Goal: Check status: Check status

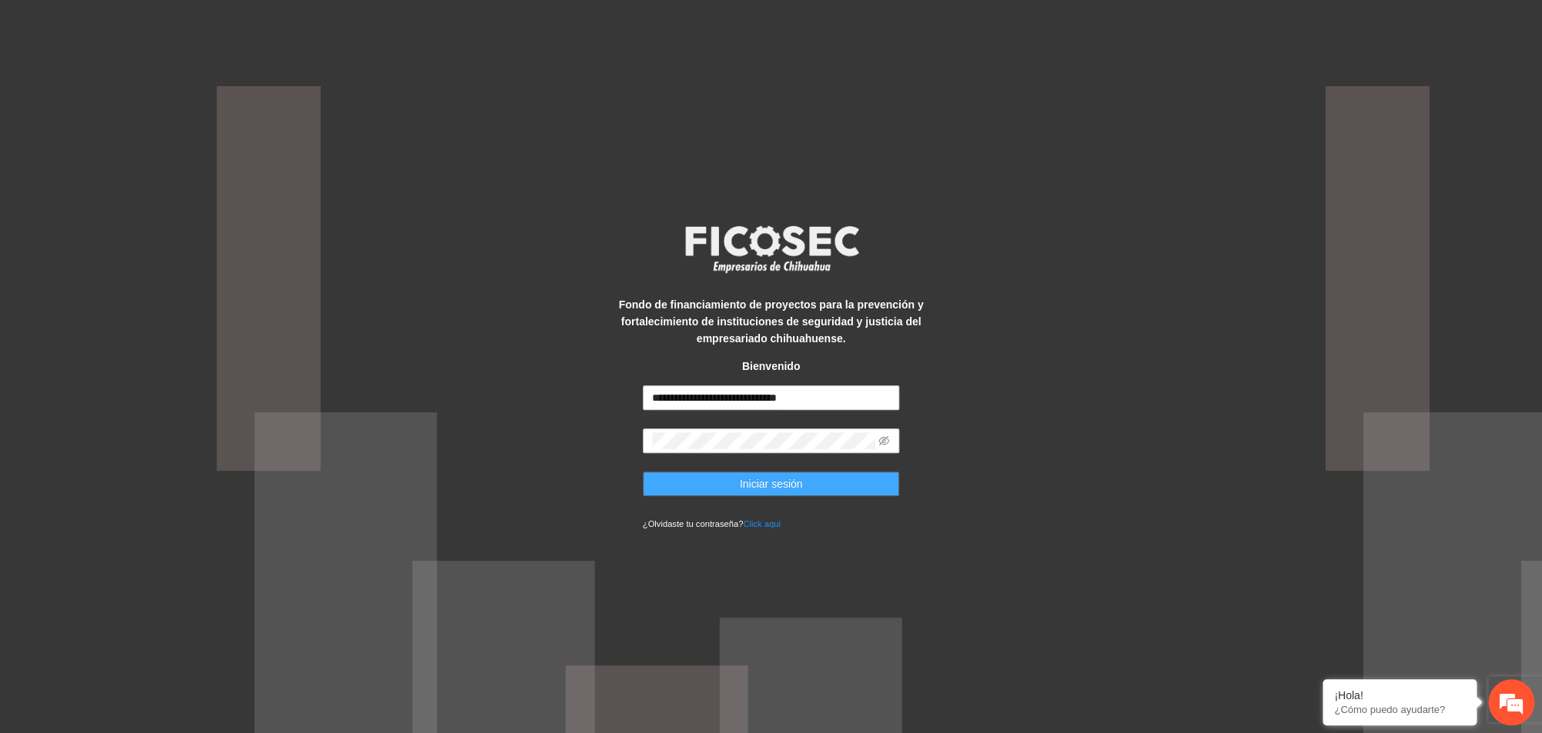
click at [776, 479] on span "Iniciar sesión" at bounding box center [771, 484] width 63 height 17
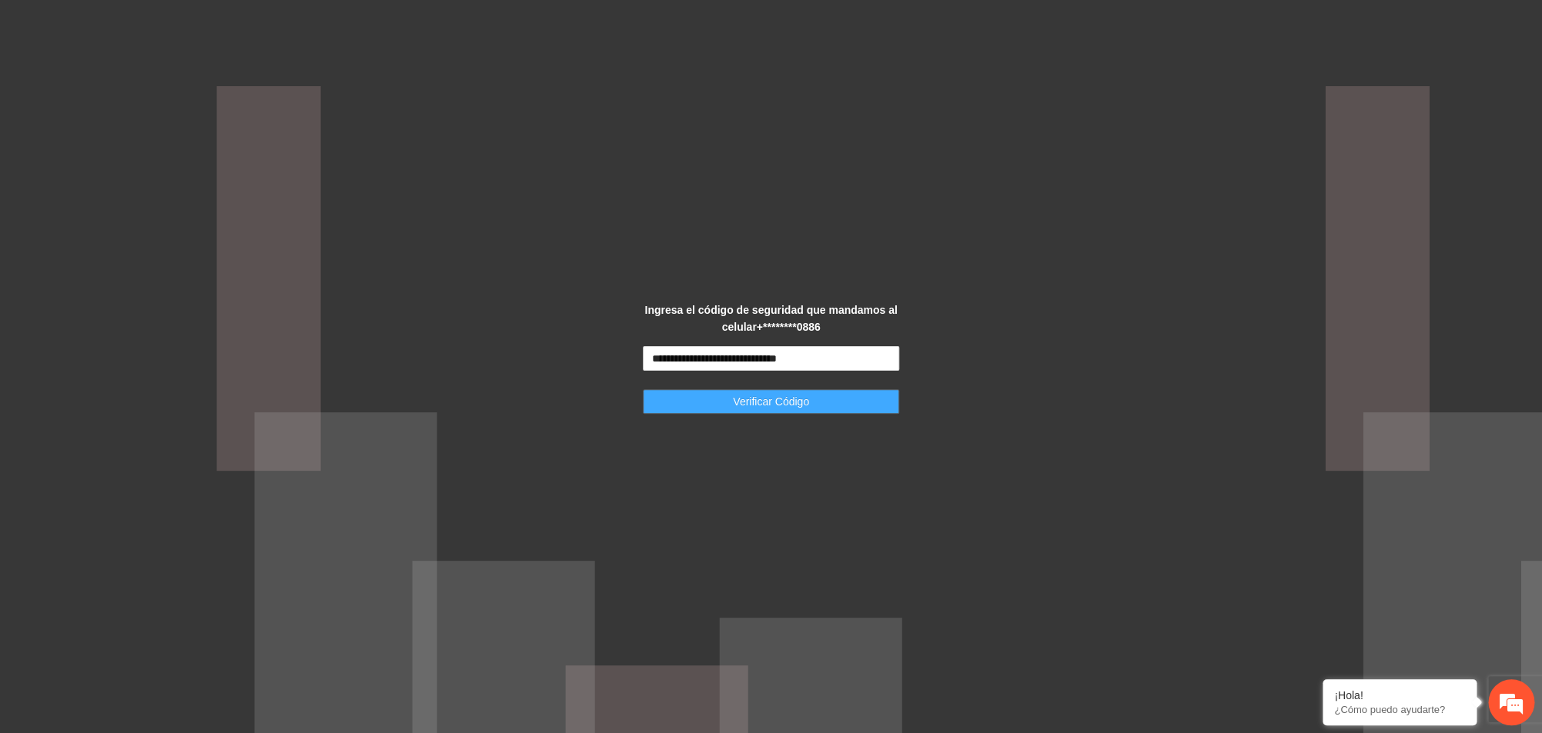
click at [750, 404] on span "Verificar Código" at bounding box center [771, 401] width 76 height 17
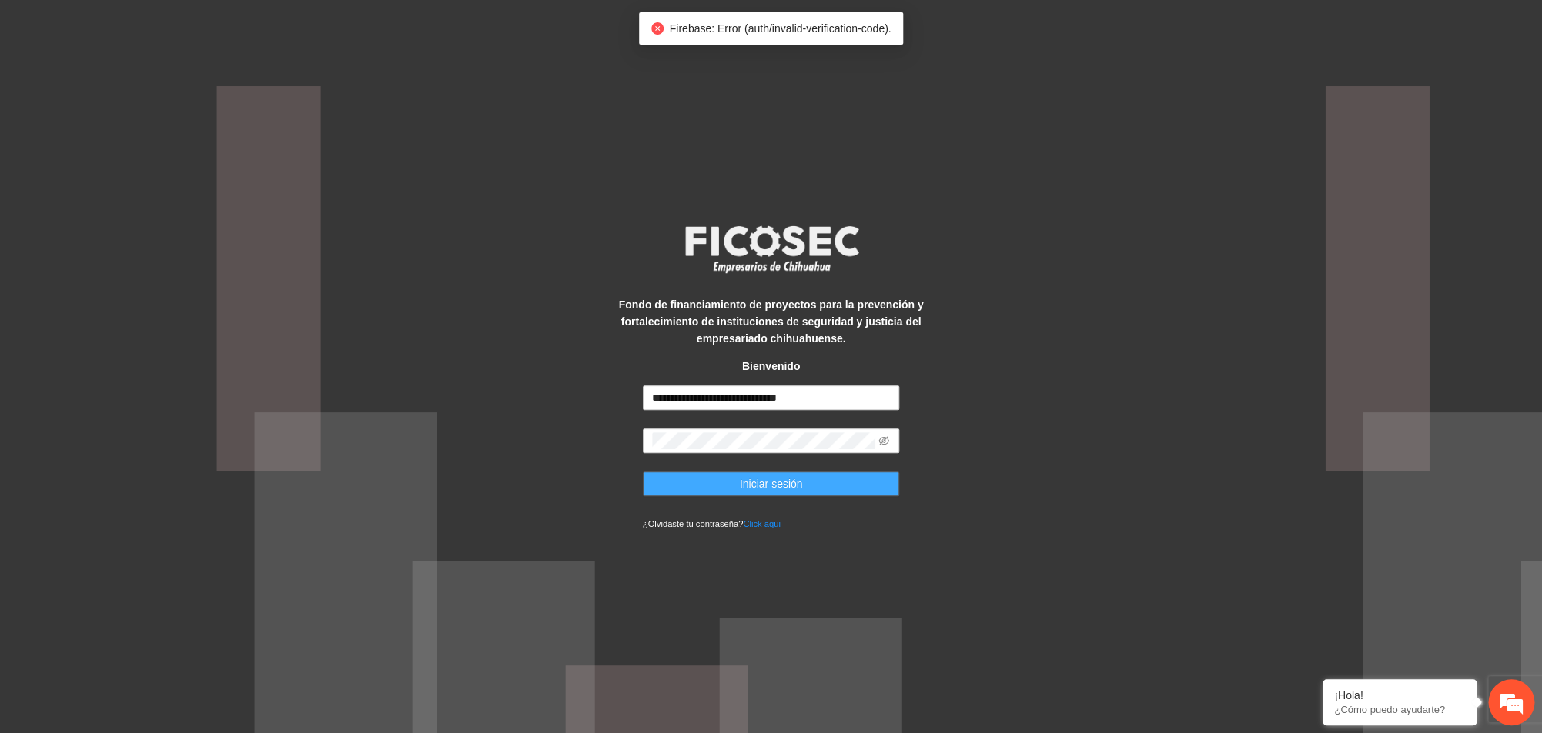
click at [753, 487] on span "Iniciar sesión" at bounding box center [771, 484] width 63 height 17
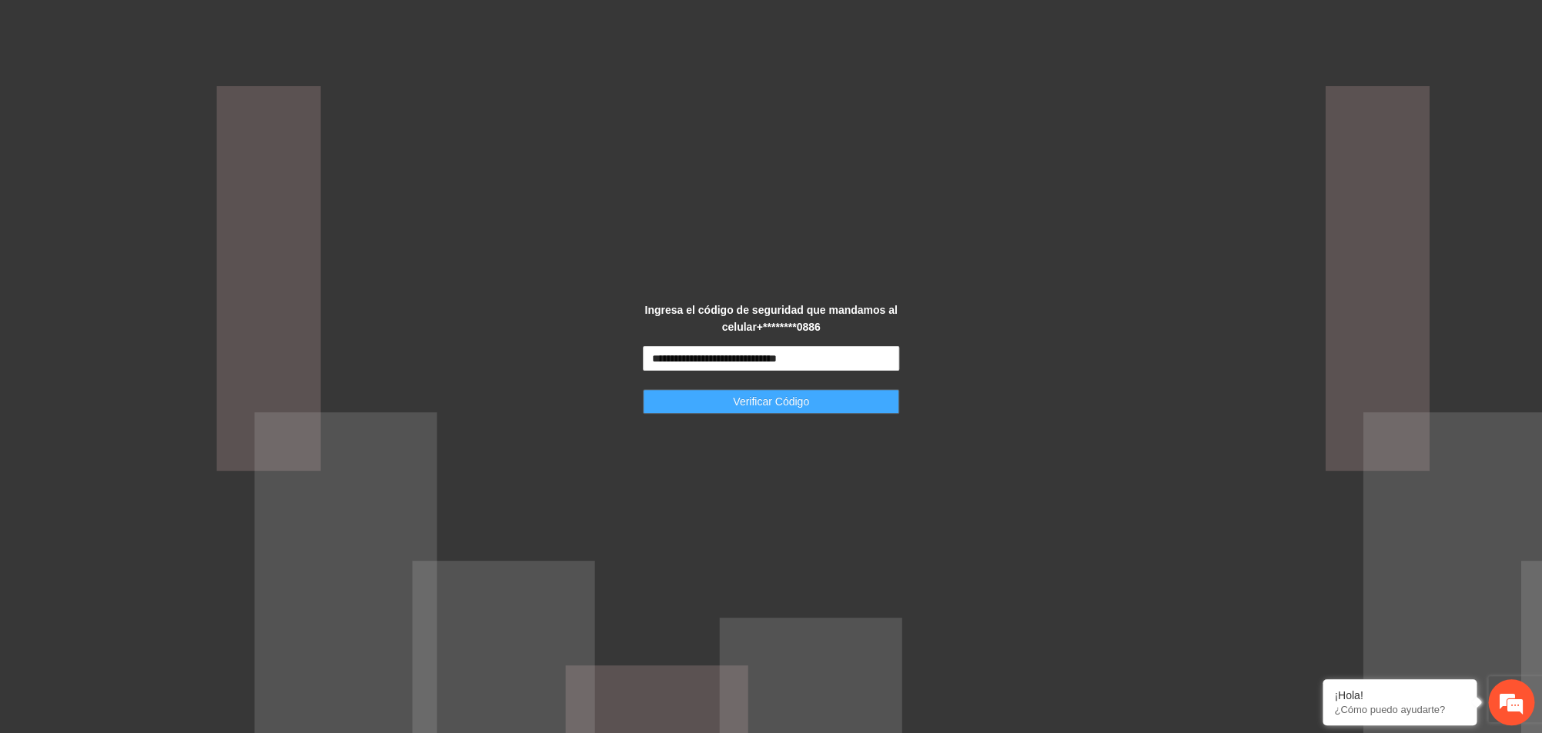
click at [787, 406] on span "Verificar Código" at bounding box center [771, 401] width 76 height 17
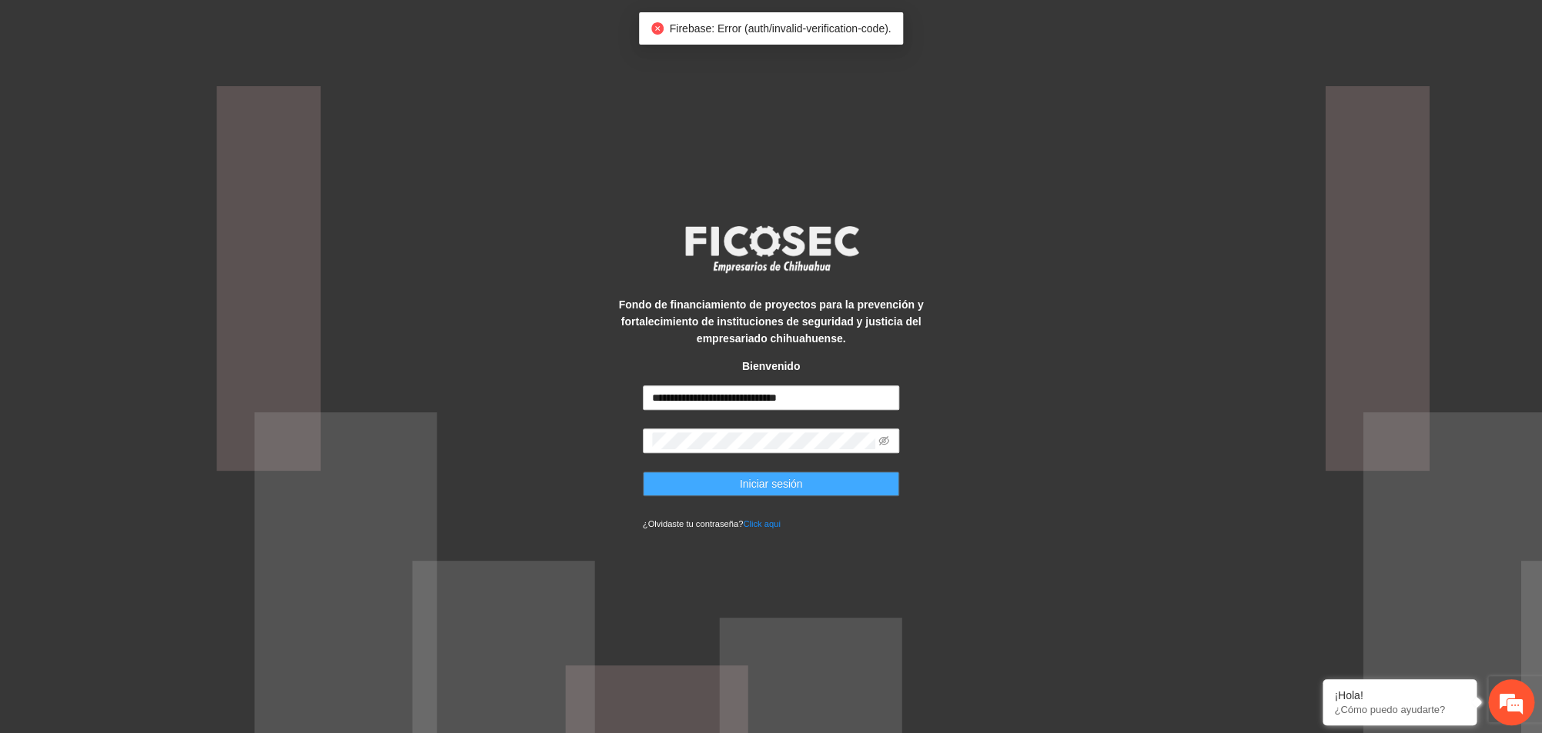
click at [736, 489] on button "Iniciar sesión" at bounding box center [771, 484] width 257 height 25
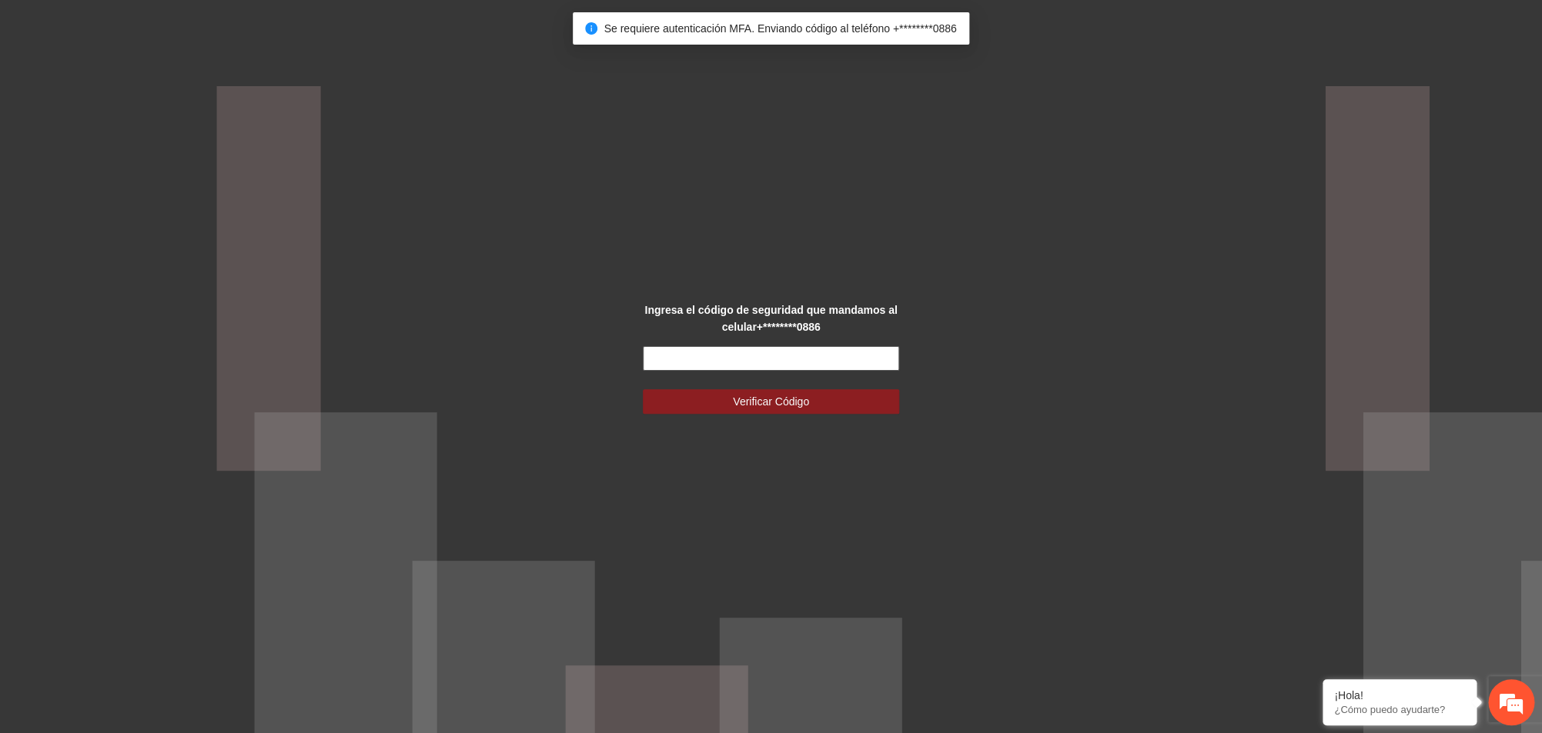
click at [687, 352] on input "text" at bounding box center [771, 358] width 257 height 25
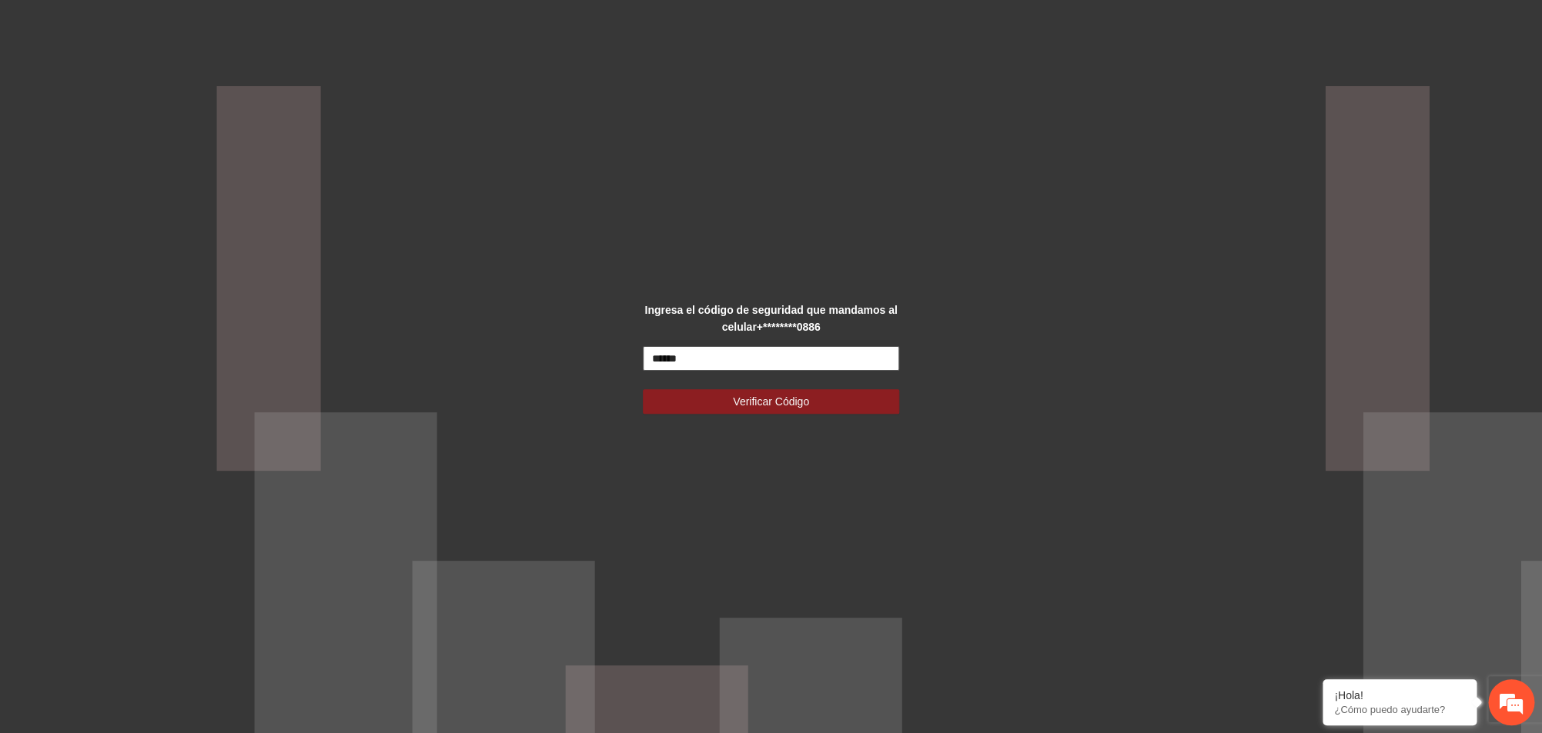
type input "******"
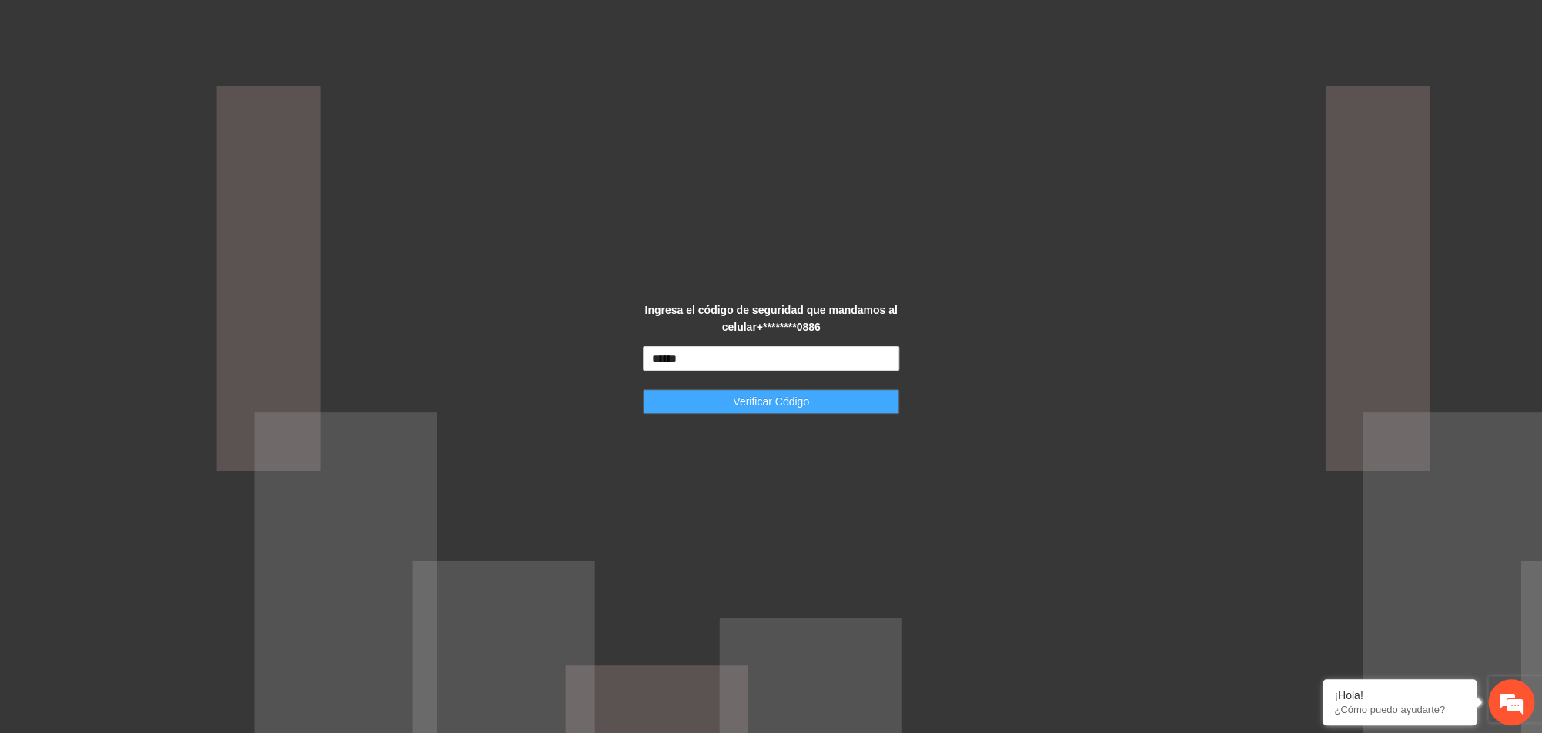
click at [761, 413] on div "Ingresa el código de seguridad que mandamos al celular +********0886 ****** Ver…" at bounding box center [770, 367] width 321 height 131
click at [761, 399] on span "Verificar Código" at bounding box center [771, 401] width 76 height 17
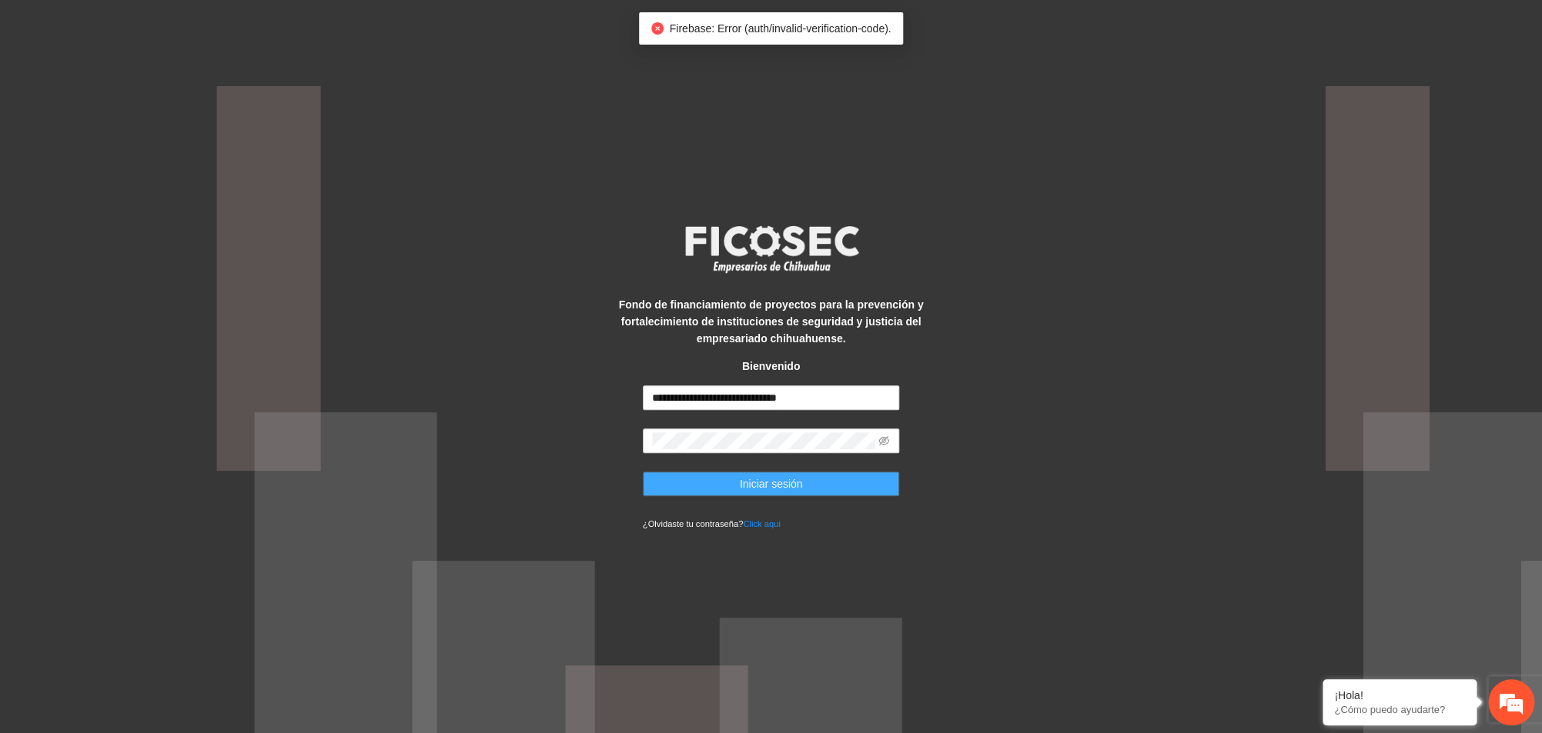
click at [778, 496] on button "Iniciar sesión" at bounding box center [771, 484] width 257 height 25
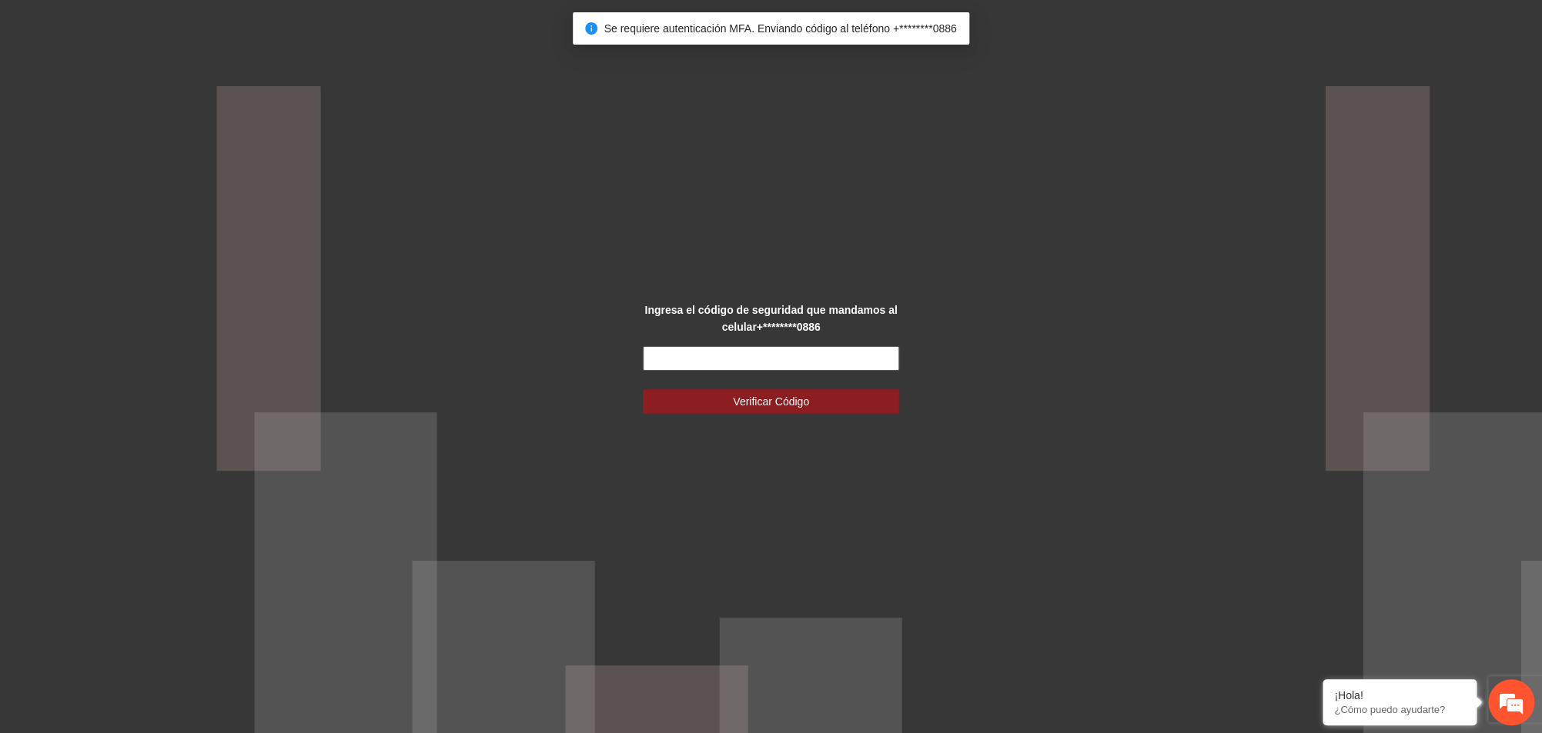
click at [727, 371] on input "text" at bounding box center [771, 358] width 257 height 25
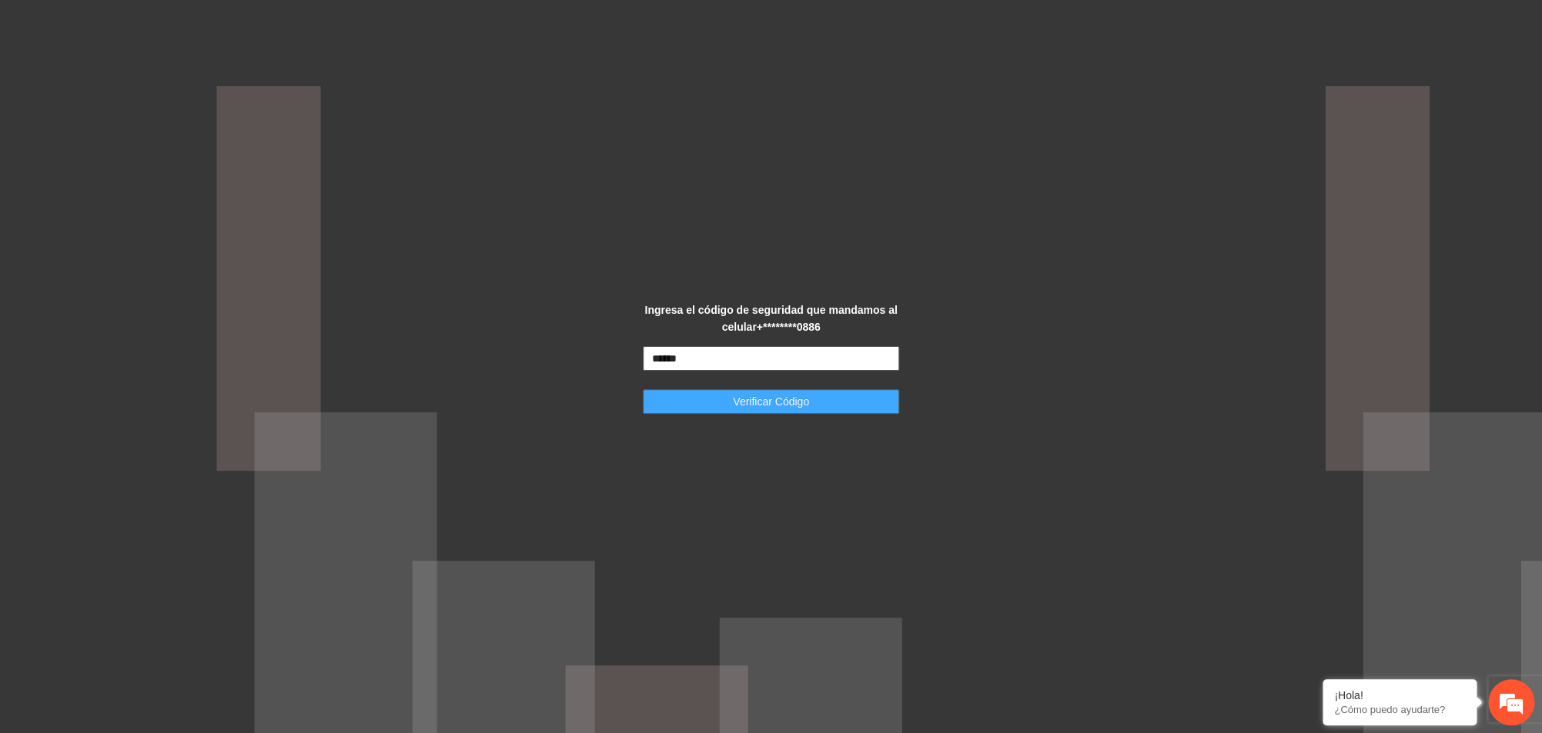
type input "******"
click at [740, 397] on span "Verificar Código" at bounding box center [771, 401] width 76 height 17
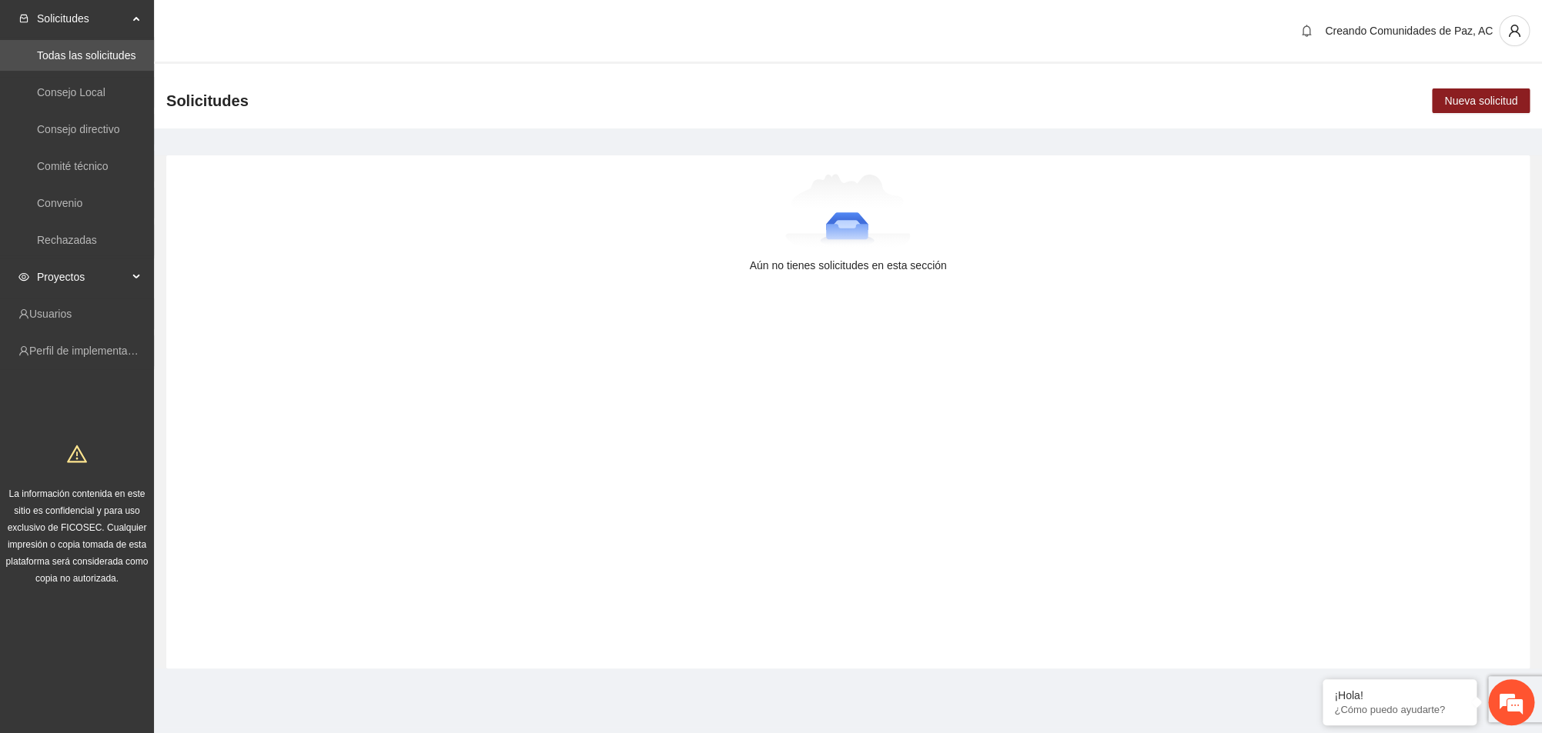
click at [48, 270] on span "Proyectos" at bounding box center [82, 277] width 91 height 31
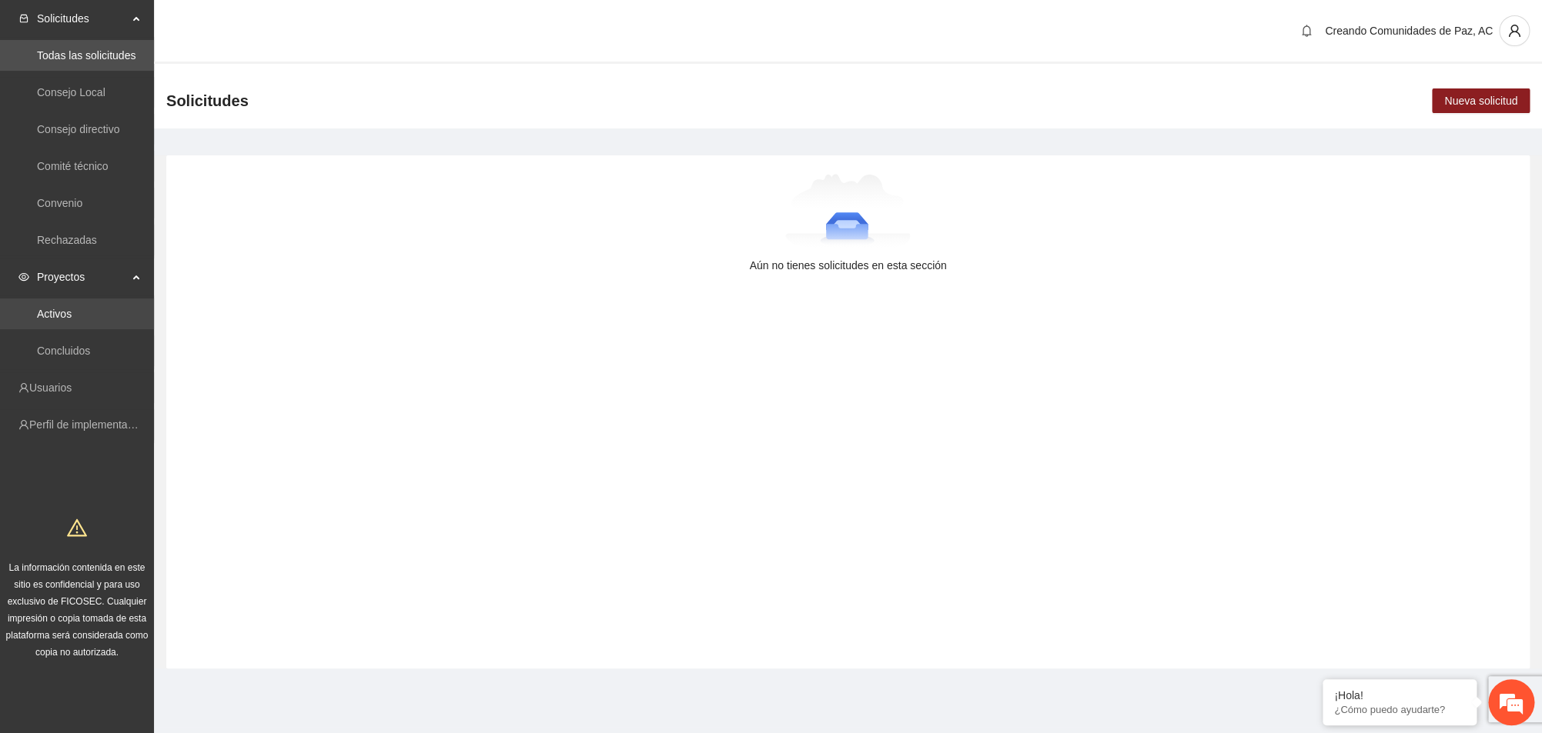
click at [45, 318] on link "Activos" at bounding box center [54, 314] width 35 height 12
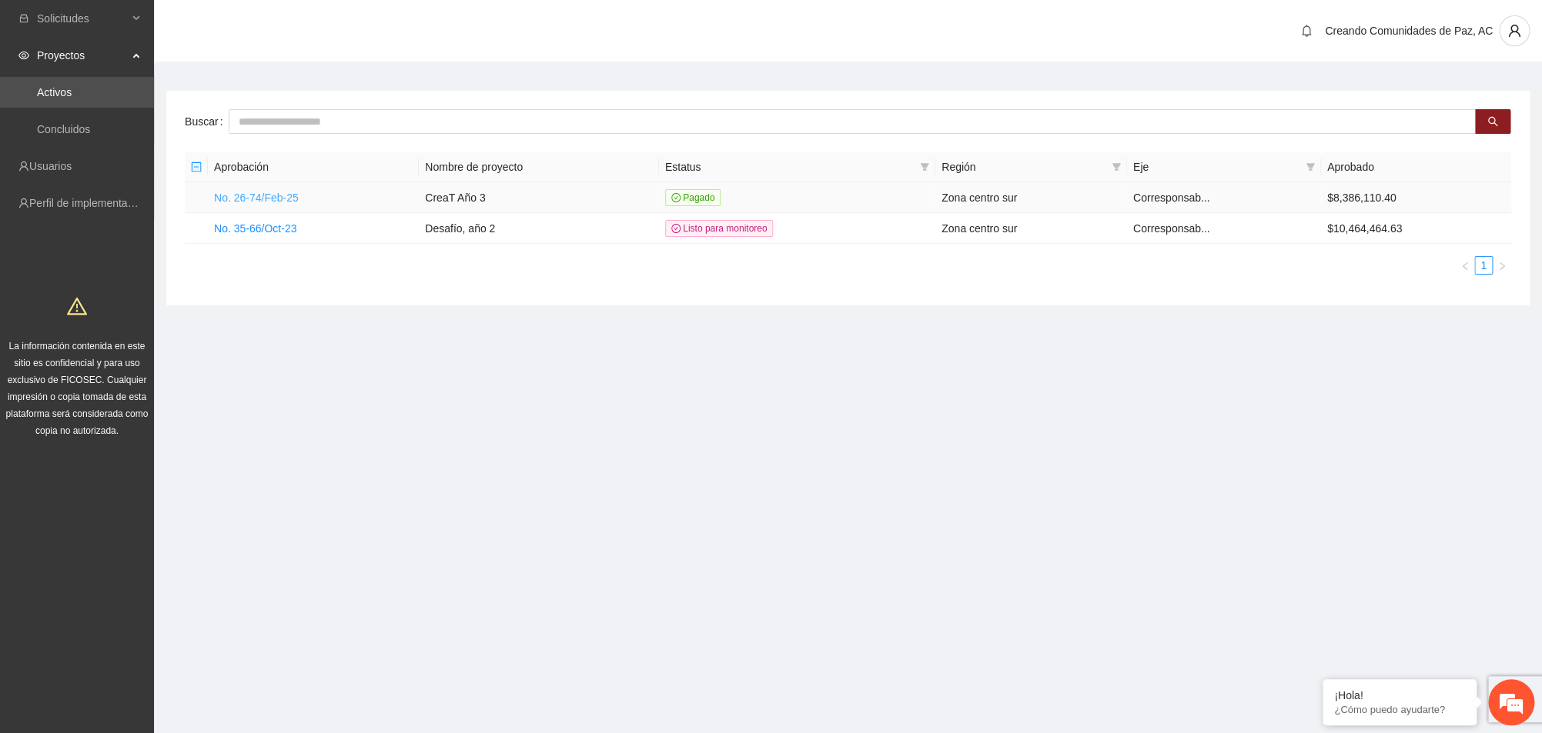
click at [244, 198] on link "No. 26-74/Feb-25" at bounding box center [256, 198] width 85 height 12
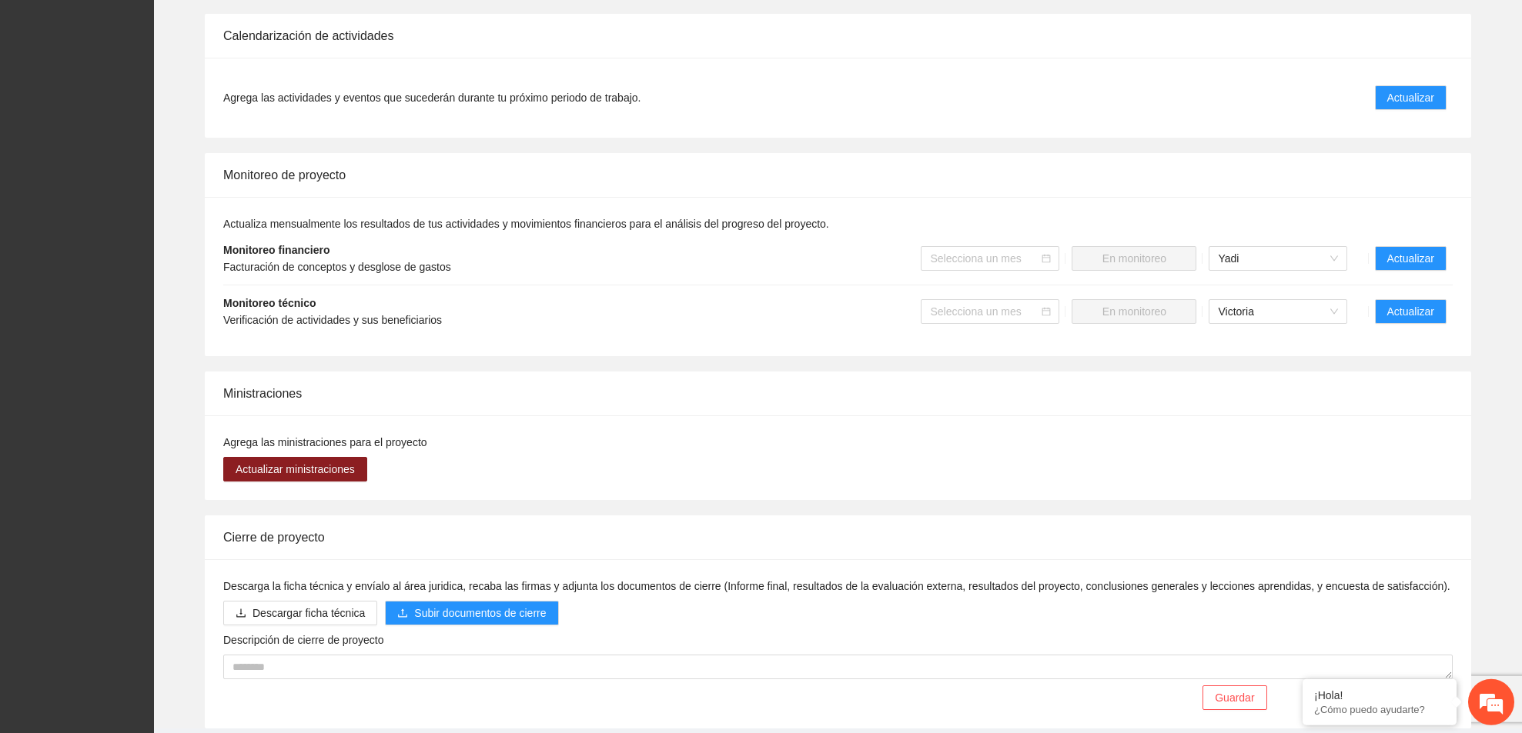
scroll to position [1157, 0]
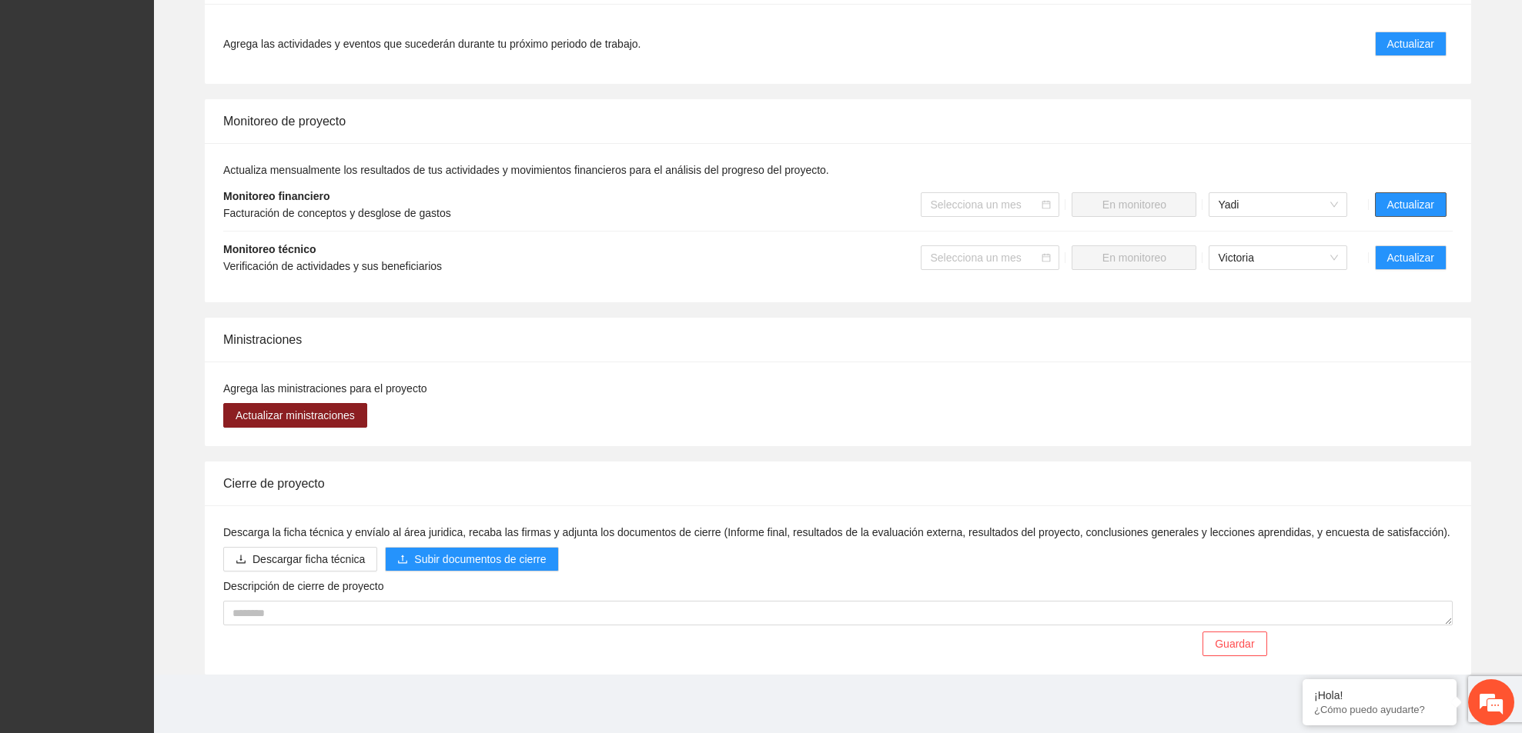
click at [1427, 200] on span "Actualizar" at bounding box center [1410, 204] width 47 height 17
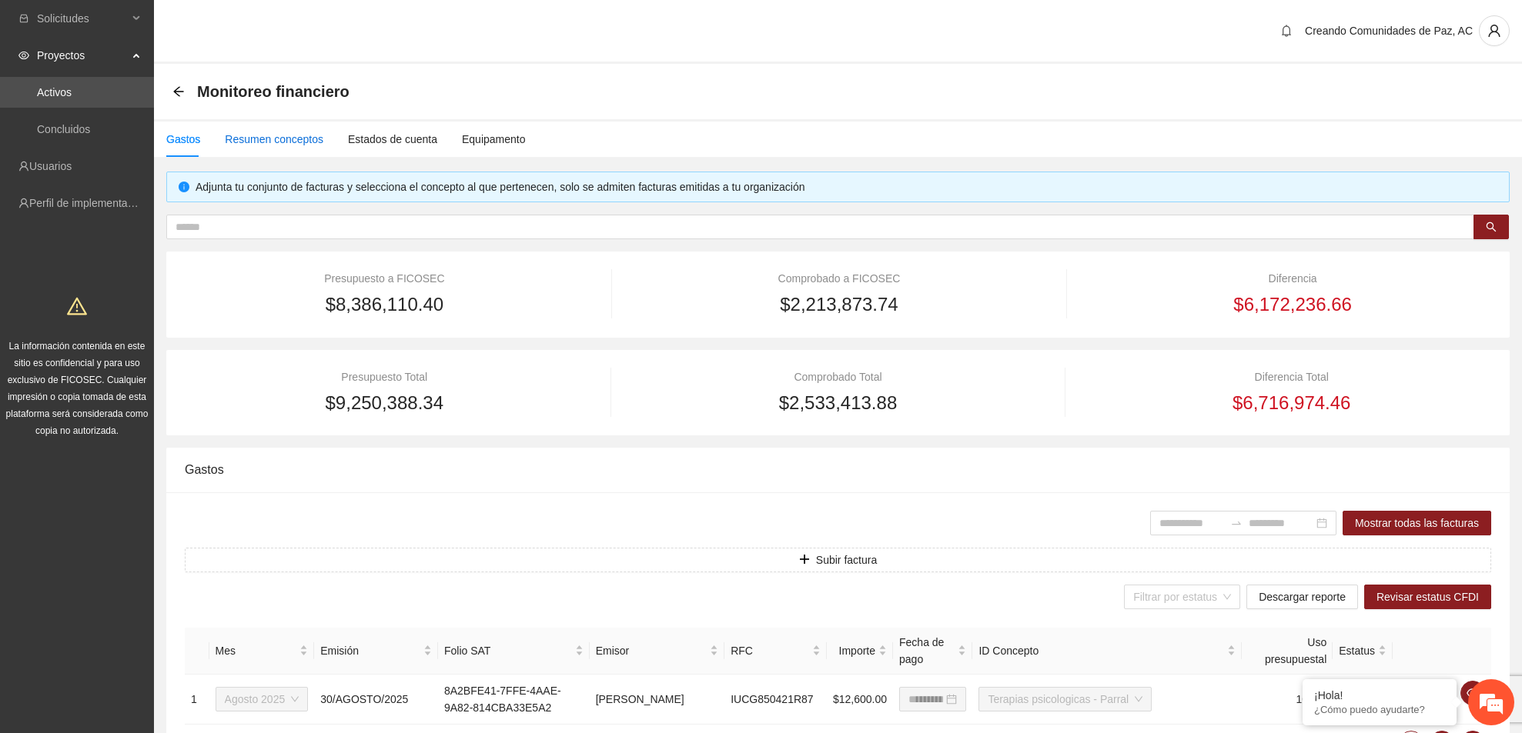
click at [292, 142] on div "Resumen conceptos" at bounding box center [274, 139] width 99 height 17
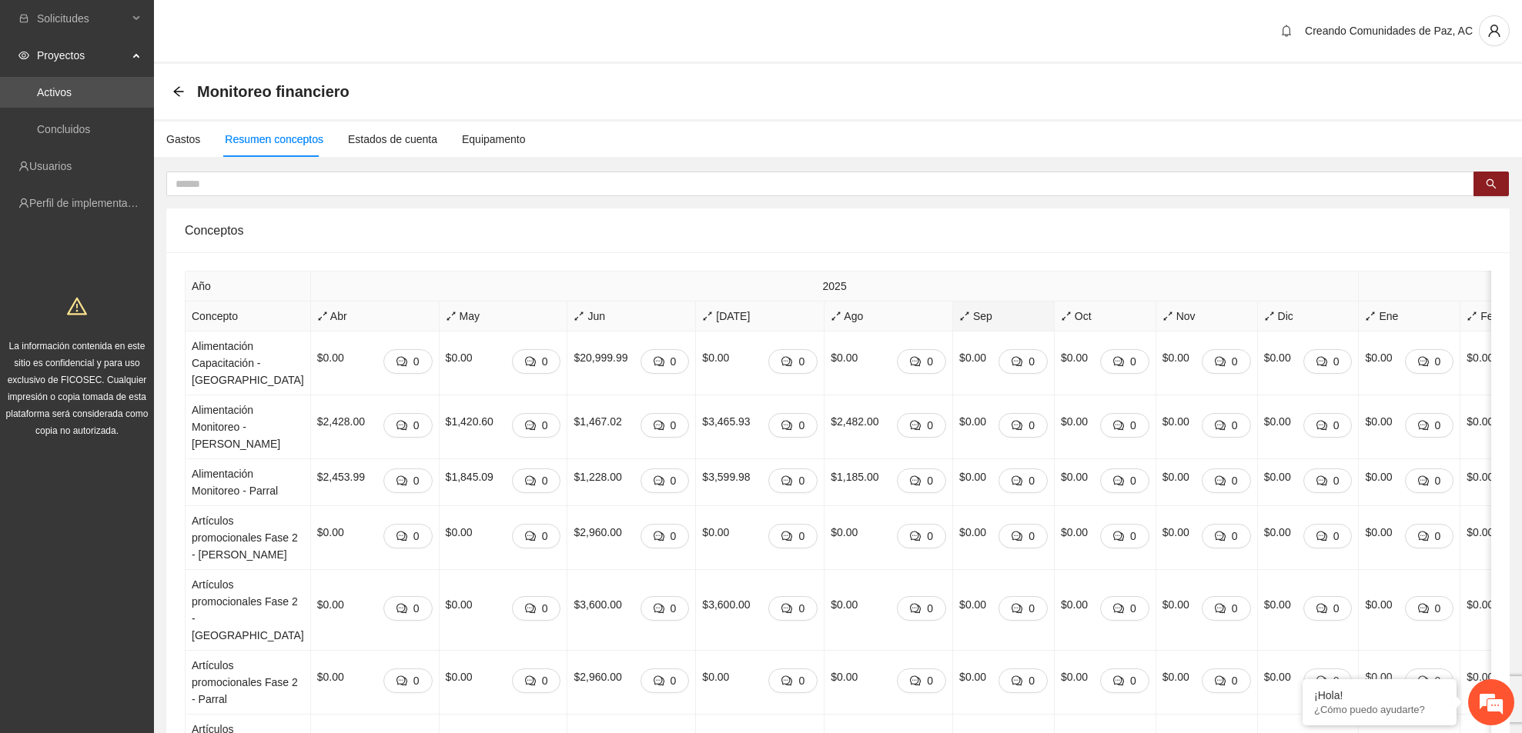
click at [959, 325] on span "Sep" at bounding box center [1003, 316] width 89 height 17
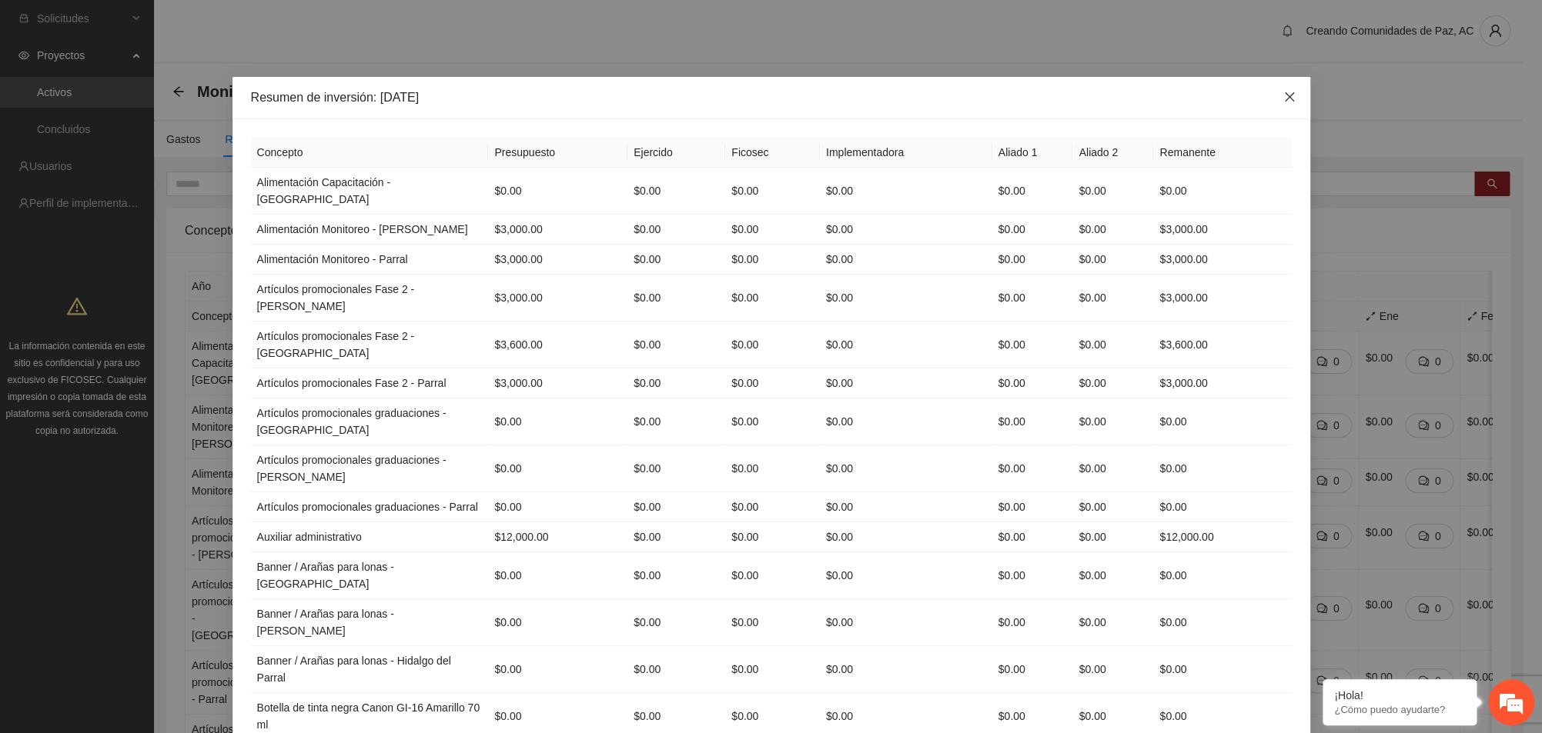
click at [1284, 101] on icon "close" at bounding box center [1288, 96] width 9 height 9
